Goal: Task Accomplishment & Management: Use online tool/utility

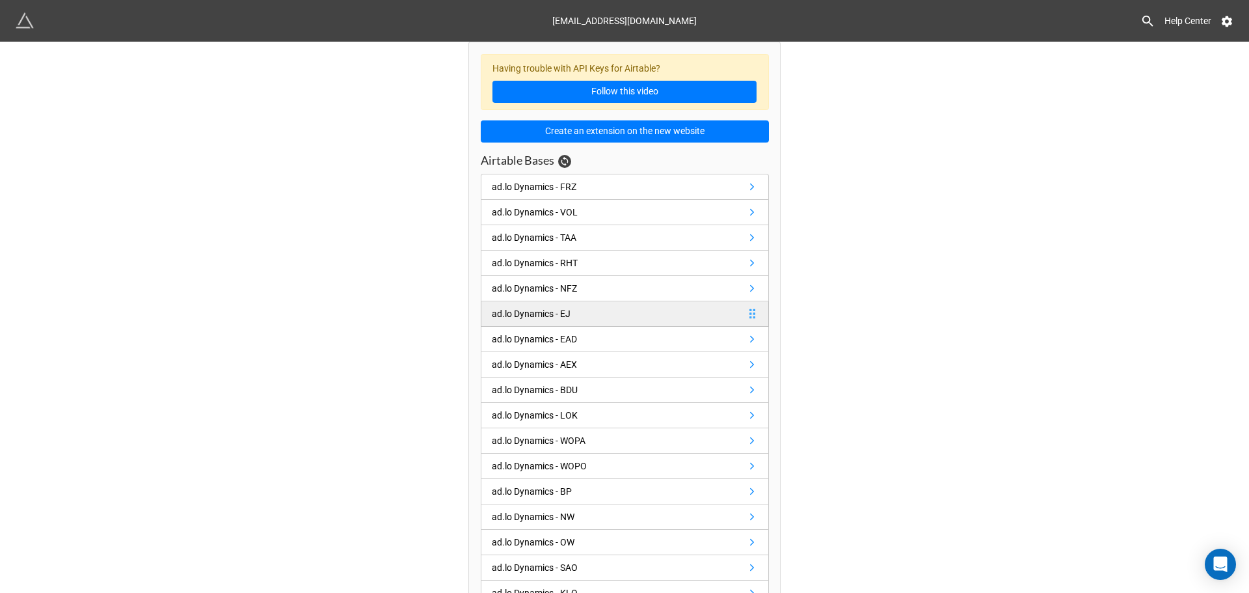
click at [611, 310] on link "ad.lo Dynamics - EJ" at bounding box center [625, 313] width 288 height 25
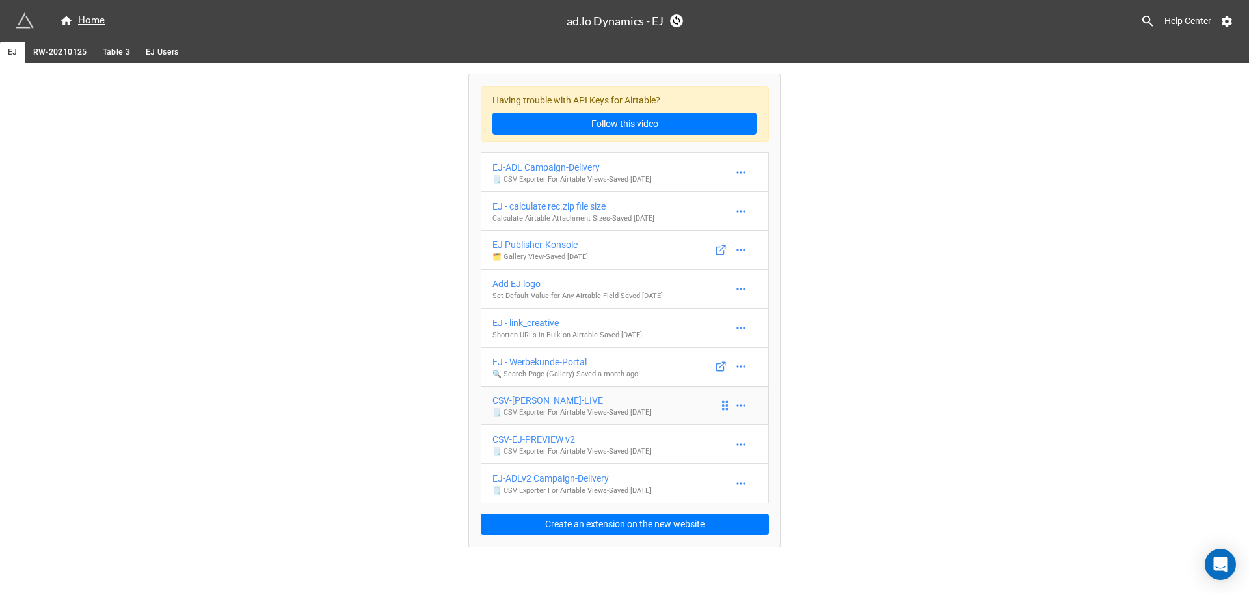
click at [676, 401] on link "CSV-[PERSON_NAME]-LIVE 🗒️ CSV Exporter For Airtable Views - Saved [DATE]" at bounding box center [625, 406] width 288 height 40
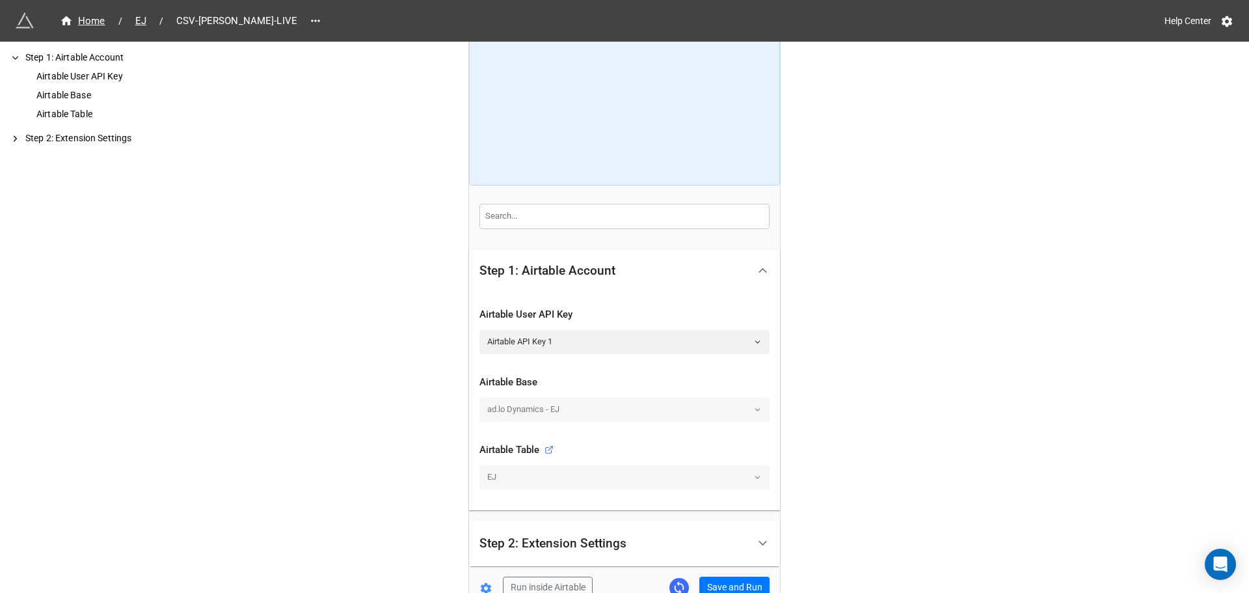
scroll to position [137, 0]
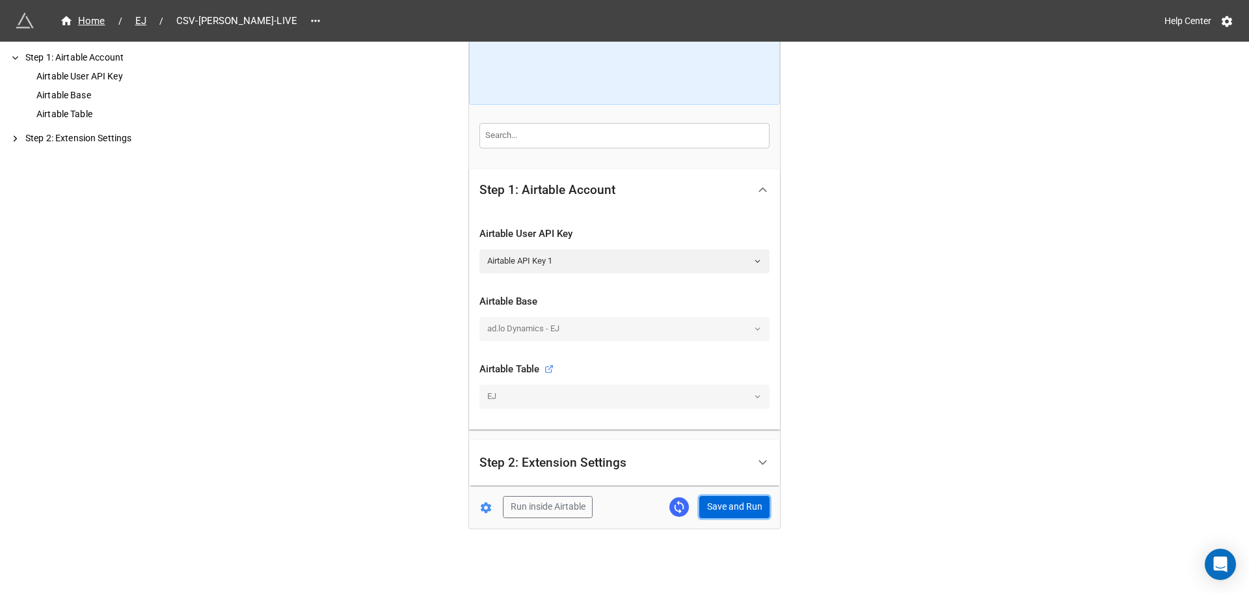
click at [749, 506] on button "Save and Run" at bounding box center [734, 507] width 70 height 22
